Goal: Information Seeking & Learning: Learn about a topic

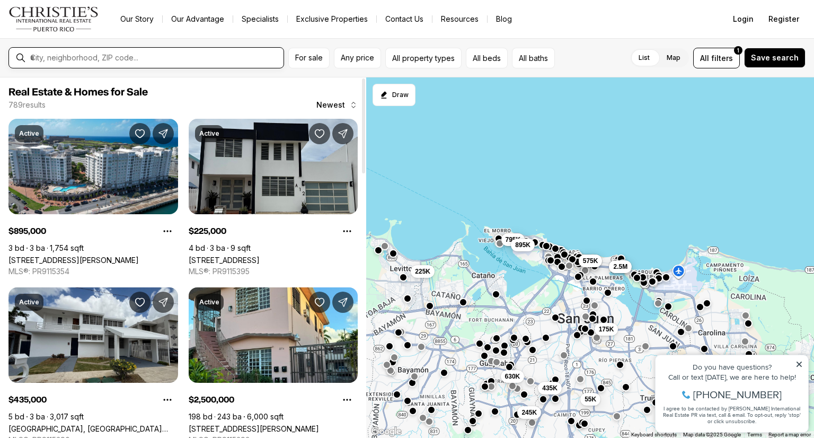
click at [108, 55] on input "text" at bounding box center [154, 58] width 249 height 10
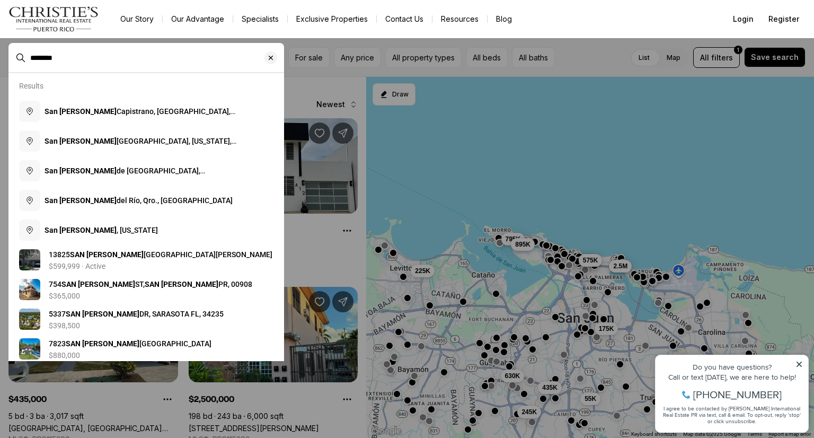
type input "********"
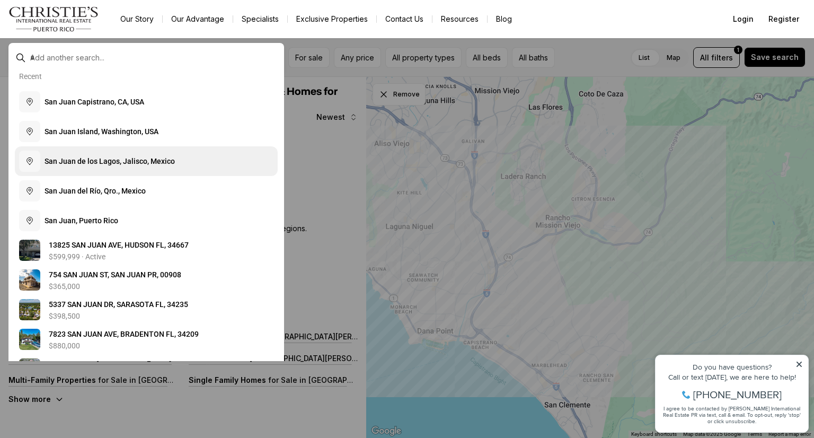
scroll to position [106, 0]
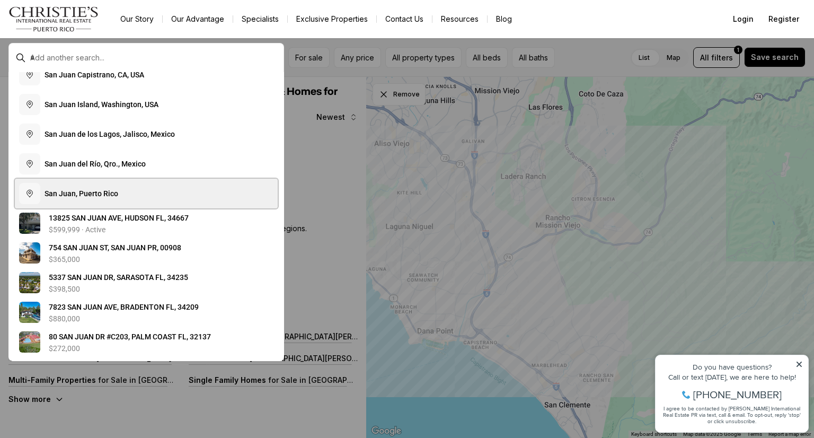
click at [113, 200] on button "S a n J u a n , P u e r t o R i c o" at bounding box center [146, 194] width 263 height 30
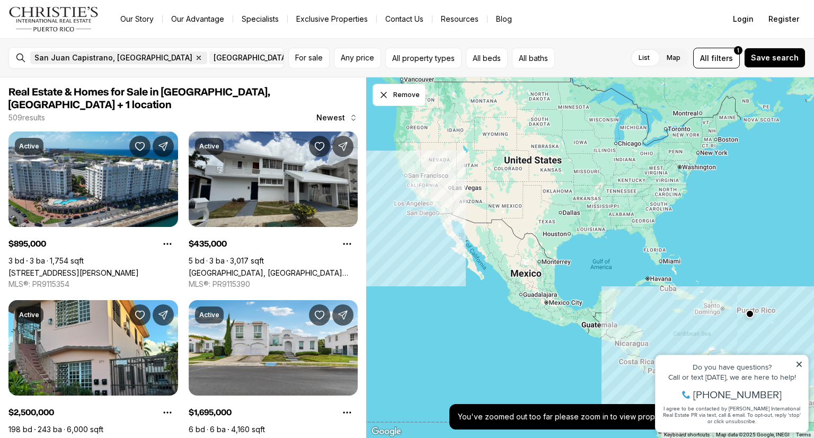
click at [194, 54] on icon "button" at bounding box center [198, 58] width 8 height 8
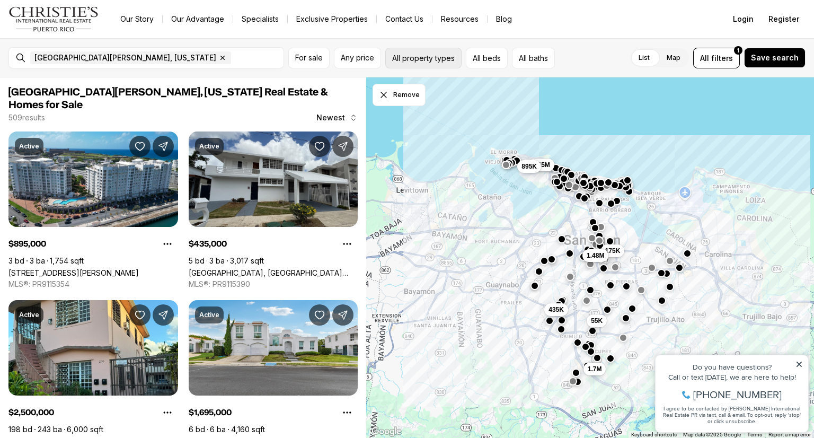
click at [398, 55] on button "All property types" at bounding box center [423, 58] width 76 height 21
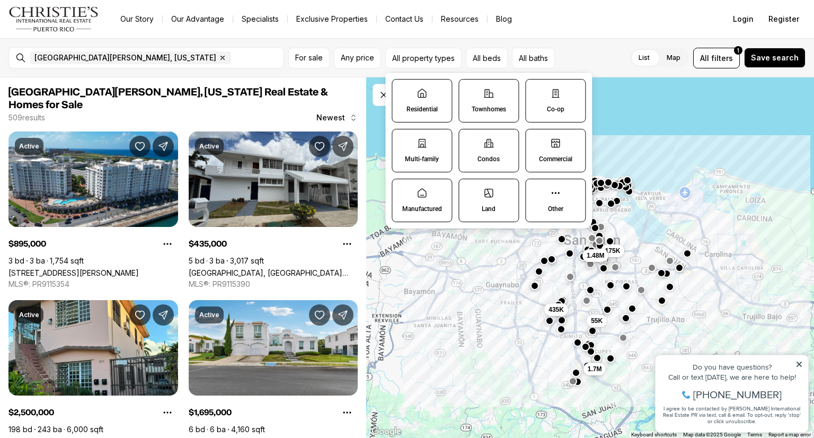
click at [422, 100] on label "Residential" at bounding box center [422, 100] width 60 height 43
click at [403, 90] on button "Residential" at bounding box center [397, 84] width 11 height 11
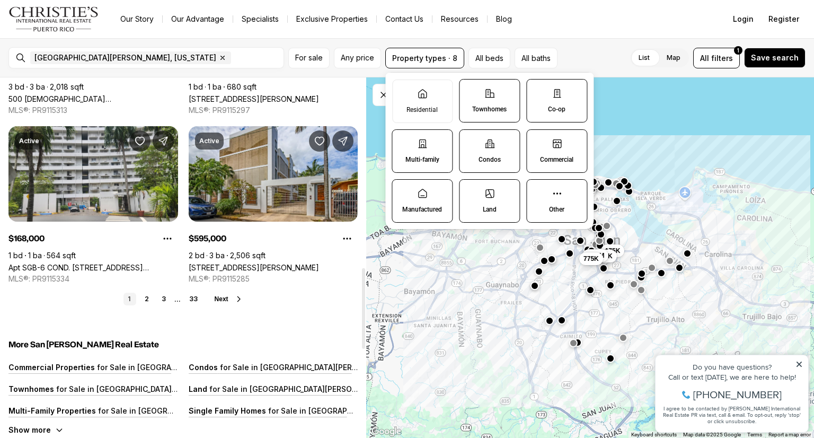
scroll to position [901, 0]
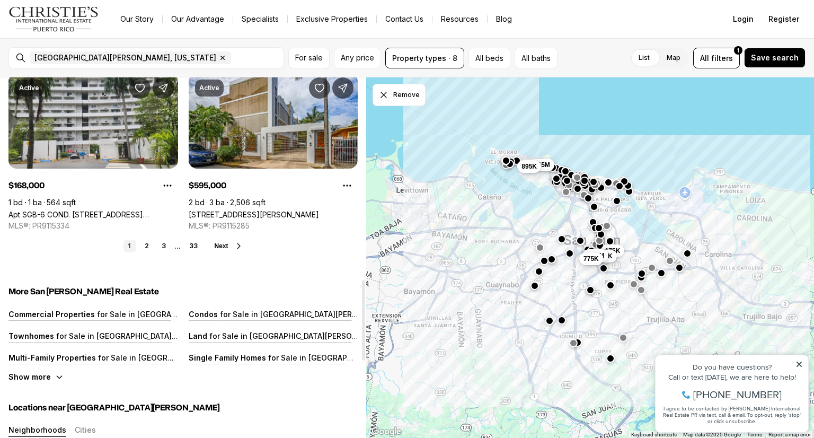
click at [226, 242] on span "Next" at bounding box center [222, 245] width 14 height 7
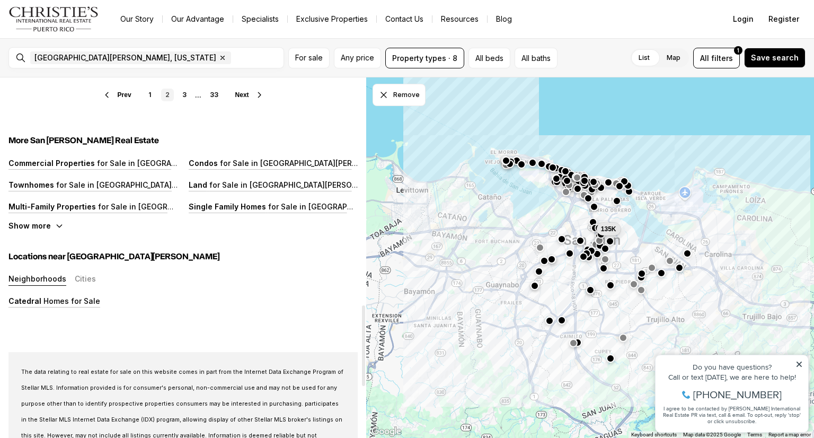
scroll to position [1060, 0]
